Goal: Transaction & Acquisition: Obtain resource

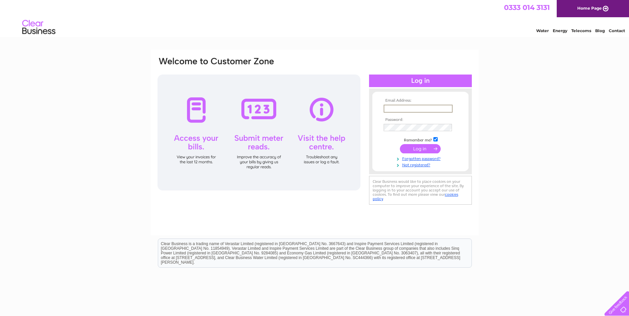
click at [393, 106] on input "text" at bounding box center [417, 109] width 69 height 8
type input "louise@themacroberttrust.org.uk"
click at [400, 144] on input "submit" at bounding box center [420, 148] width 41 height 9
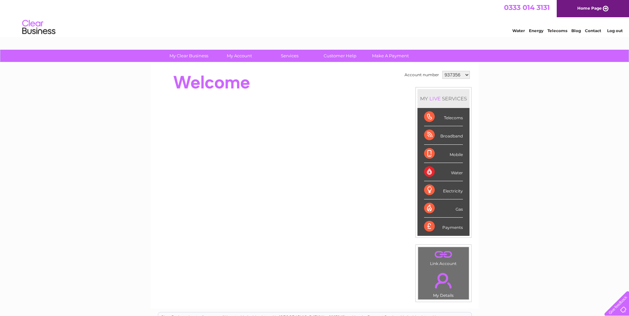
click at [467, 72] on select "937356 941571 1062179" at bounding box center [456, 75] width 28 height 8
select select "1062179"
click at [442, 71] on select "937356 941571 1062179" at bounding box center [456, 75] width 28 height 8
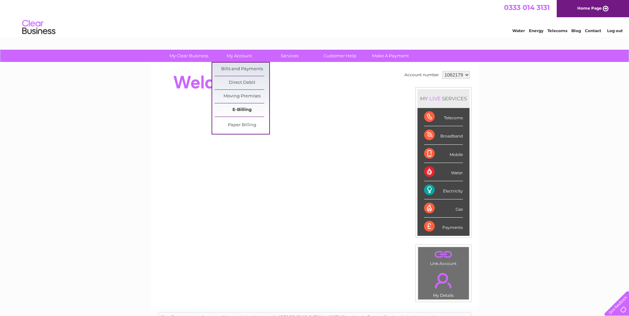
click at [247, 113] on link "E-Billing" at bounding box center [241, 109] width 55 height 13
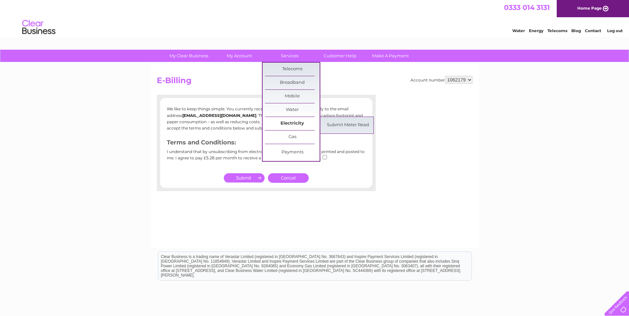
click at [291, 123] on link "Electricity" at bounding box center [292, 123] width 55 height 13
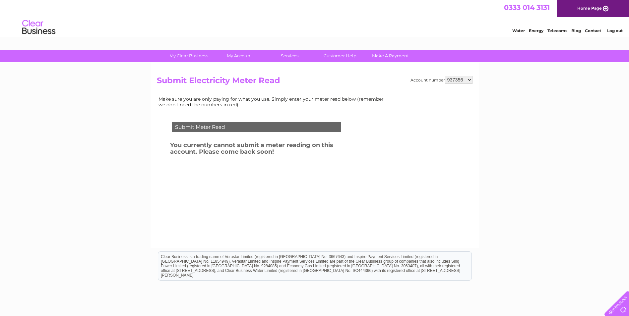
click at [473, 81] on div "Account number 937356 941571 1062179 Submit Electricity Meter Read Make sure yo…" at bounding box center [314, 156] width 328 height 186
click at [471, 80] on select "937356 941571 1062179" at bounding box center [459, 80] width 28 height 8
select select "1062179"
click at [445, 76] on select "937356 941571 1062179" at bounding box center [459, 80] width 28 height 8
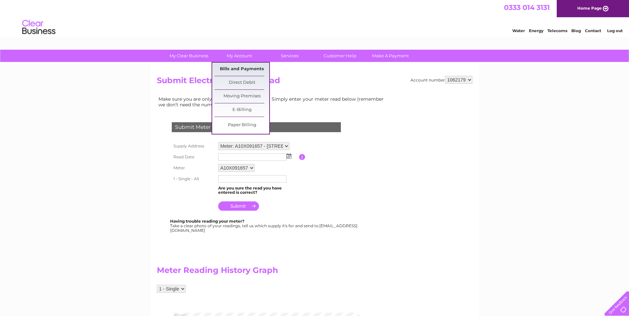
click at [244, 71] on link "Bills and Payments" at bounding box center [241, 69] width 55 height 13
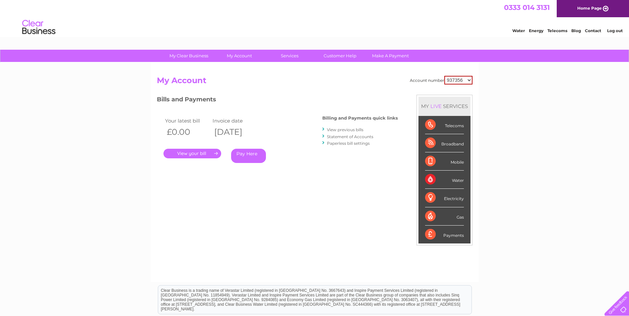
click at [467, 81] on select "937356 941571 1062179" at bounding box center [458, 80] width 28 height 9
select select "1062179"
click at [444, 76] on select "937356 941571 1062179" at bounding box center [458, 80] width 28 height 9
click at [197, 152] on link "." at bounding box center [192, 154] width 58 height 10
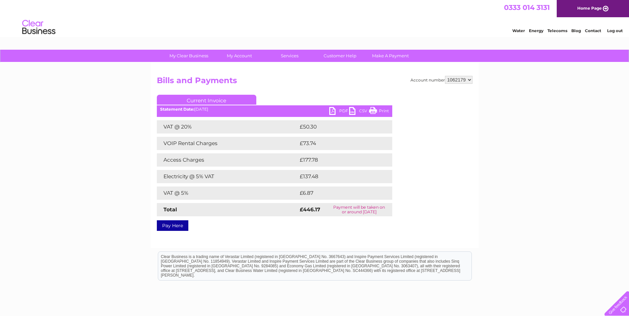
click at [330, 108] on link "PDF" at bounding box center [339, 112] width 20 height 10
